Goal: Understand process/instructions: Learn how to perform a task or action

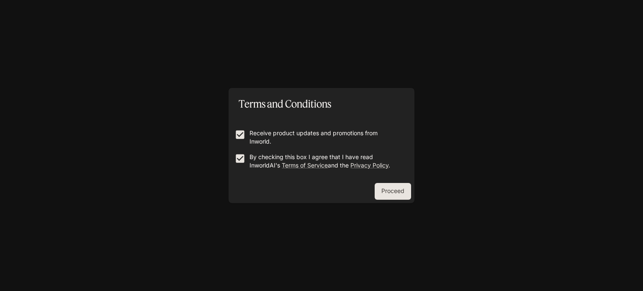
click at [392, 197] on button "Proceed" at bounding box center [393, 191] width 36 height 17
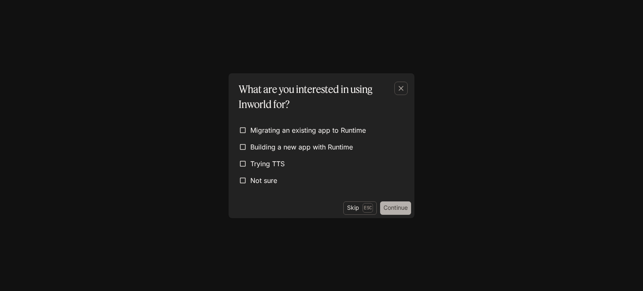
click at [396, 207] on button "Continue" at bounding box center [395, 207] width 31 height 13
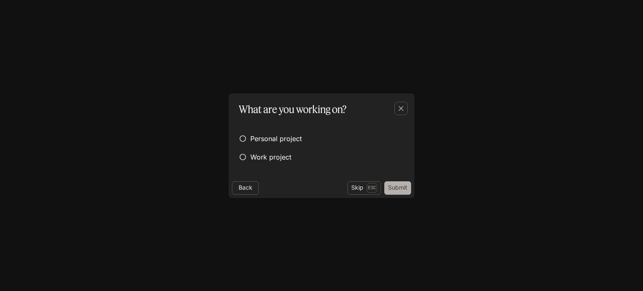
click at [400, 181] on button "Submit" at bounding box center [397, 187] width 27 height 13
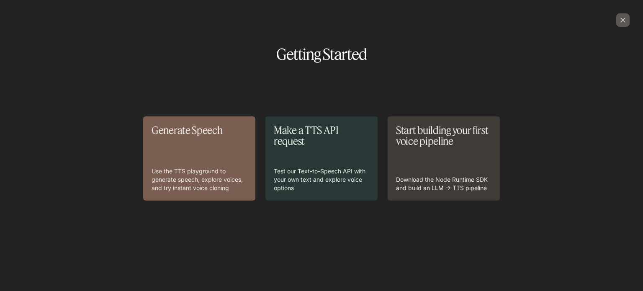
click at [623, 18] on icon "button" at bounding box center [623, 20] width 8 height 8
